Goal: Information Seeking & Learning: Learn about a topic

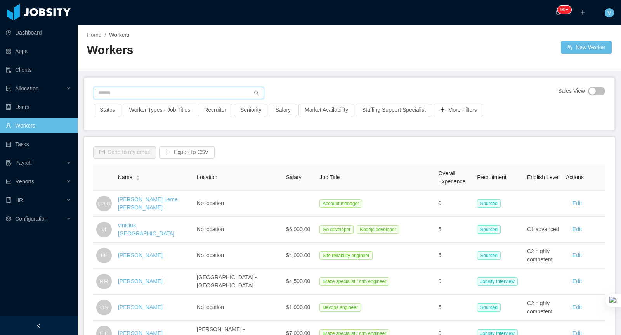
click at [133, 89] on input "text" at bounding box center [179, 93] width 170 height 12
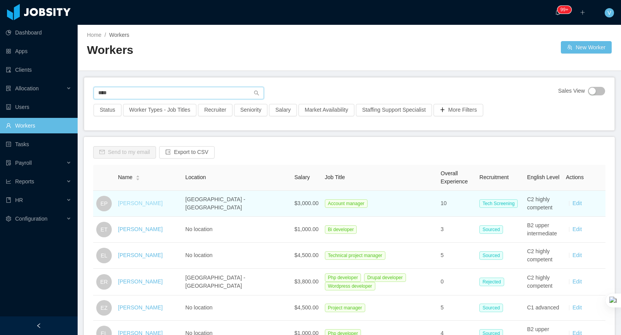
type input "****"
click at [148, 202] on link "[PERSON_NAME]" at bounding box center [140, 203] width 45 height 6
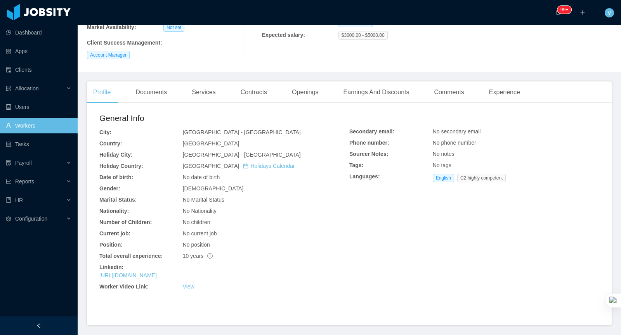
scroll to position [142, 0]
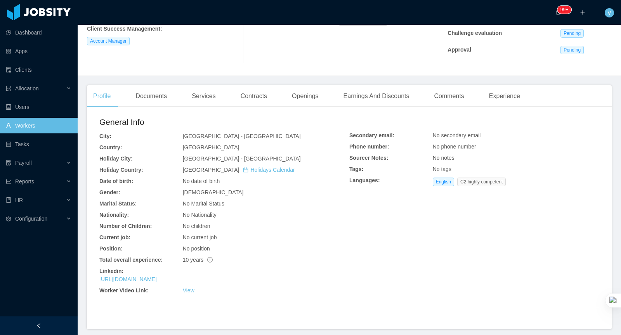
drag, startPoint x: 135, startPoint y: 276, endPoint x: 96, endPoint y: 278, distance: 39.7
click at [96, 279] on div "General Info City: [GEOGRAPHIC_DATA] - [GEOGRAPHIC_DATA] Country: [GEOGRAPHIC_D…" at bounding box center [349, 221] width 525 height 217
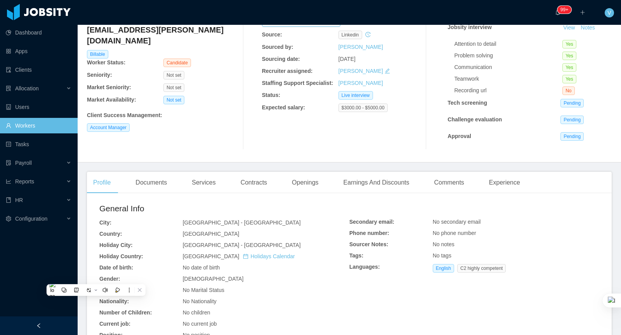
scroll to position [0, 0]
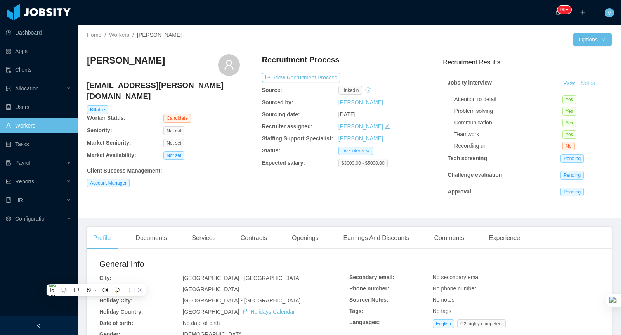
click at [591, 84] on button "Notes" at bounding box center [588, 83] width 21 height 9
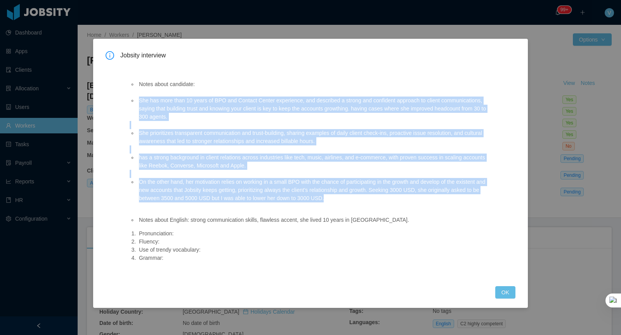
drag, startPoint x: 139, startPoint y: 101, endPoint x: 364, endPoint y: 199, distance: 245.7
click at [364, 199] on ul "Notes about candidate: She has more than 10 years of BPO and Contact Center exp…" at bounding box center [310, 141] width 360 height 139
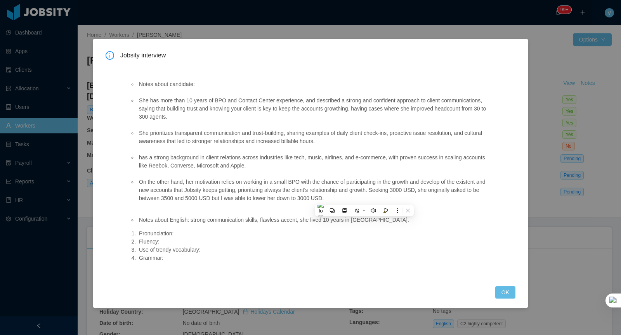
click at [544, 85] on div "Jobsity interview Notes about candidate: She has more than 10 years of BPO and …" at bounding box center [310, 167] width 621 height 335
click at [500, 292] on button "OK" at bounding box center [505, 293] width 20 height 12
